Goal: Check status: Check status

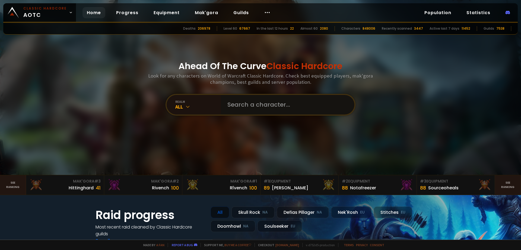
click at [252, 101] on input "text" at bounding box center [286, 105] width 124 height 20
paste input "notbashi"
type input "notbashi"
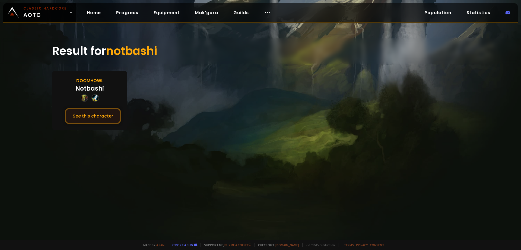
click at [112, 117] on button "See this character" at bounding box center [93, 115] width 56 height 15
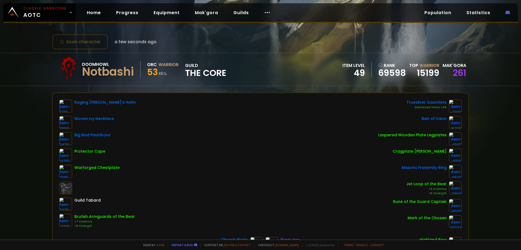
scroll to position [5, 0]
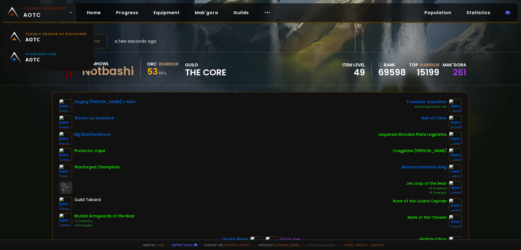
click at [58, 14] on span "Classic Hardcore AOTC" at bounding box center [44, 12] width 43 height 13
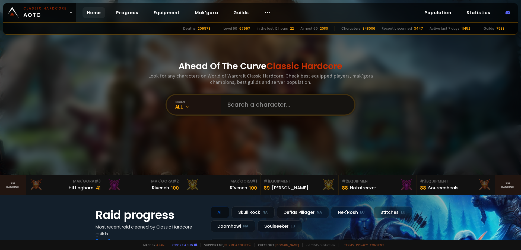
click at [251, 102] on input "text" at bounding box center [286, 105] width 124 height 20
paste input "be on in 1 minute, swapping from toons"
type input "be on in 1 minute, swapping from toons"
click at [254, 103] on input "be on in 1 minute, swapping from toons" at bounding box center [283, 105] width 119 height 20
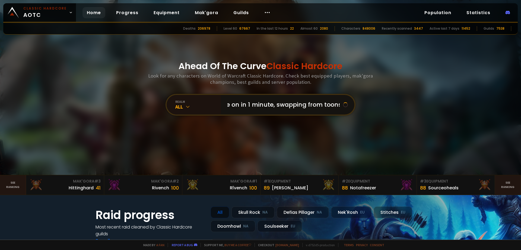
scroll to position [0, 0]
click at [254, 103] on input "be on in 1 minute, swapping from toons" at bounding box center [283, 105] width 119 height 20
